Goal: Navigation & Orientation: Go to known website

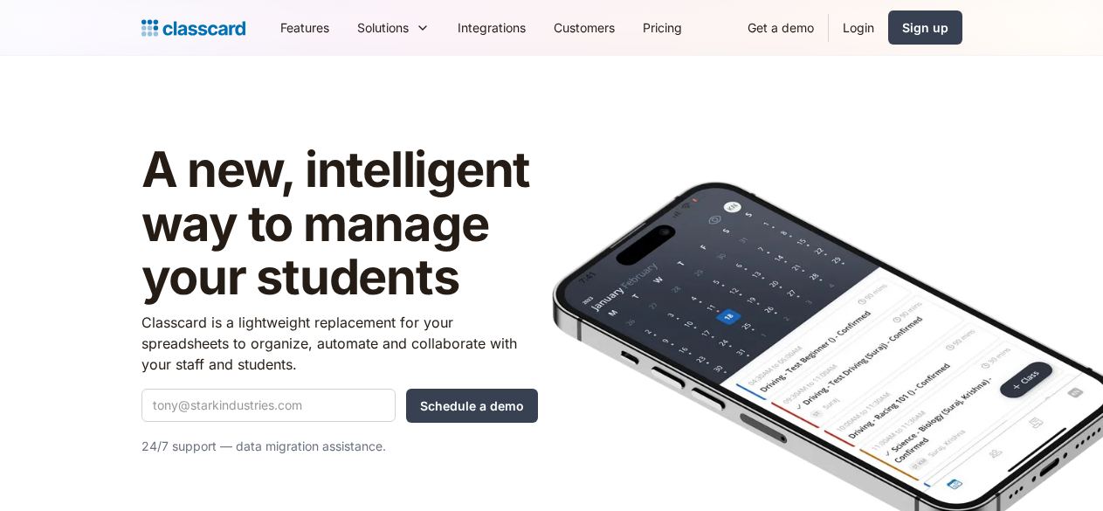
click at [888, 27] on link "Login" at bounding box center [857, 27] width 59 height 39
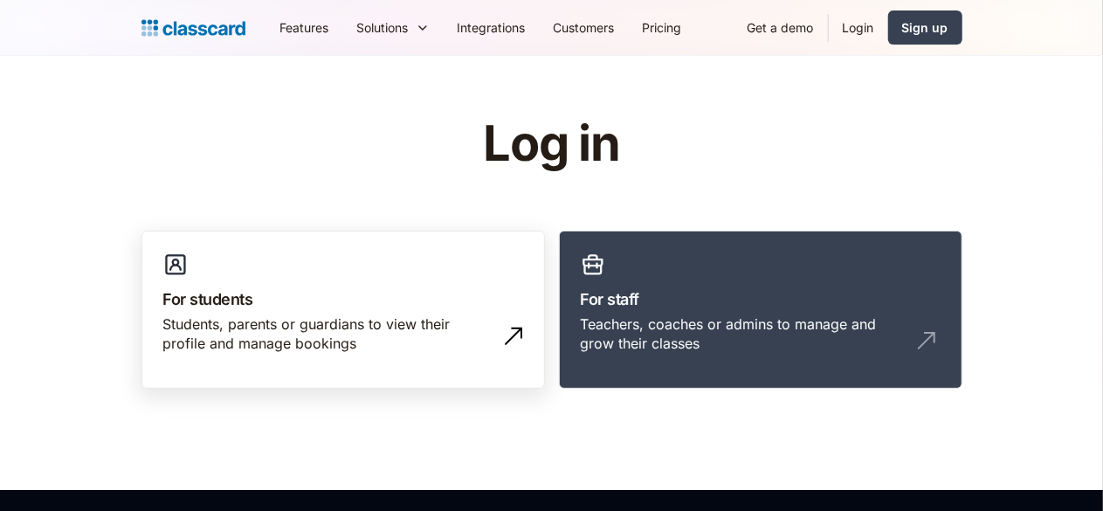
click at [163, 363] on div "Students, parents or guardians to view their profile and manage bookings" at bounding box center [343, 340] width 360 height 53
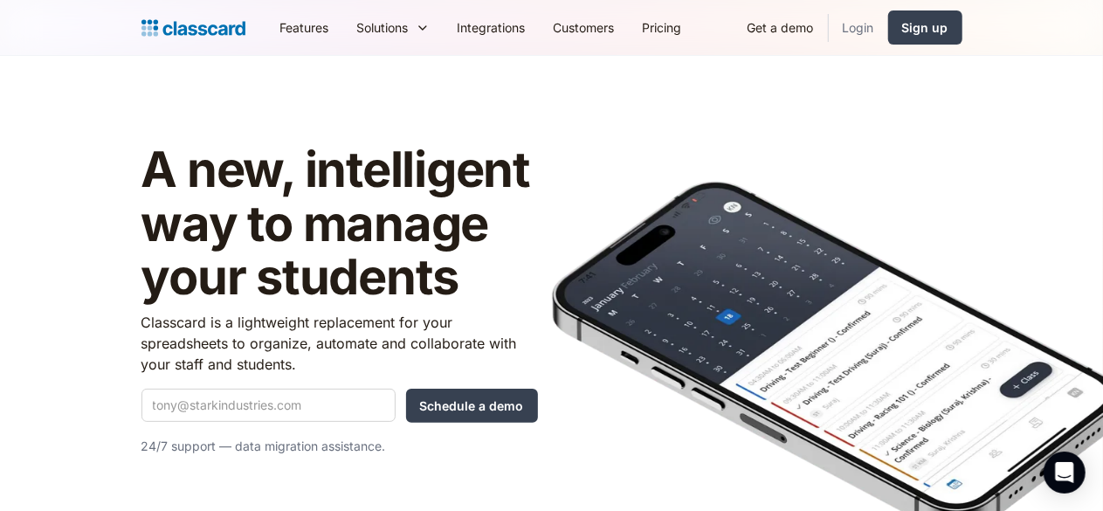
click at [888, 26] on link "Login" at bounding box center [857, 27] width 59 height 39
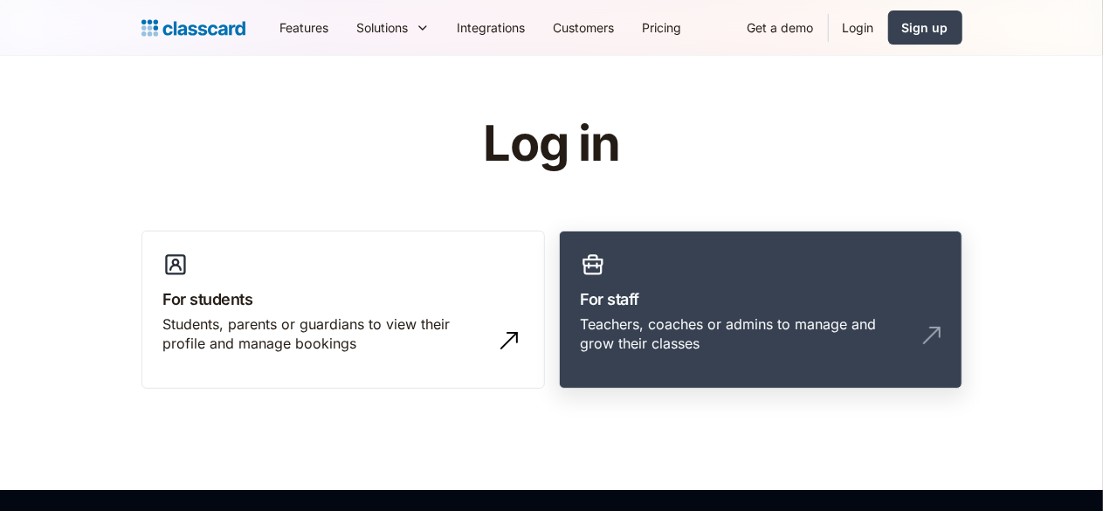
click at [712, 312] on link "For staff Teachers, coaches or admins to manage and grow their classes" at bounding box center [760, 309] width 403 height 159
